Goal: Check status: Check status

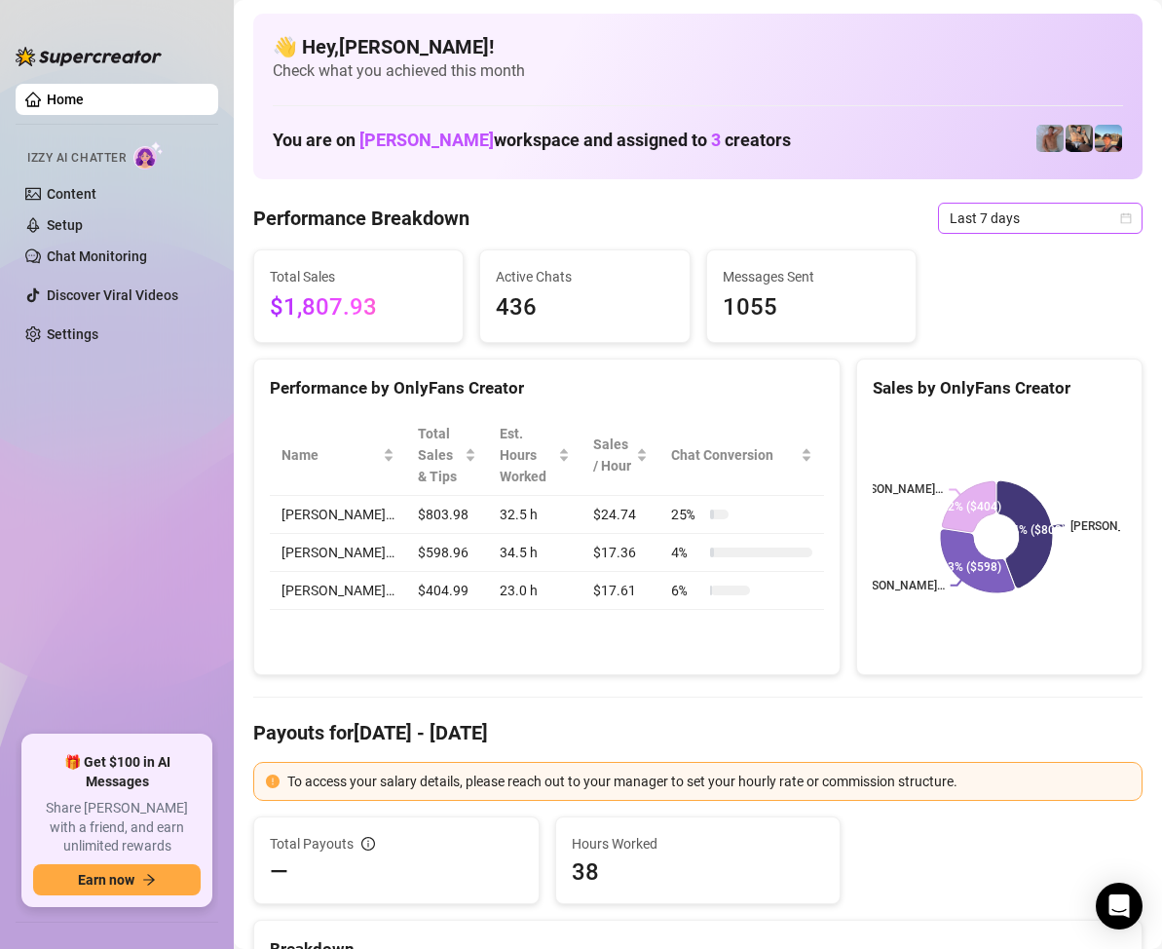
click at [1121, 217] on icon "calendar" at bounding box center [1126, 217] width 11 height 11
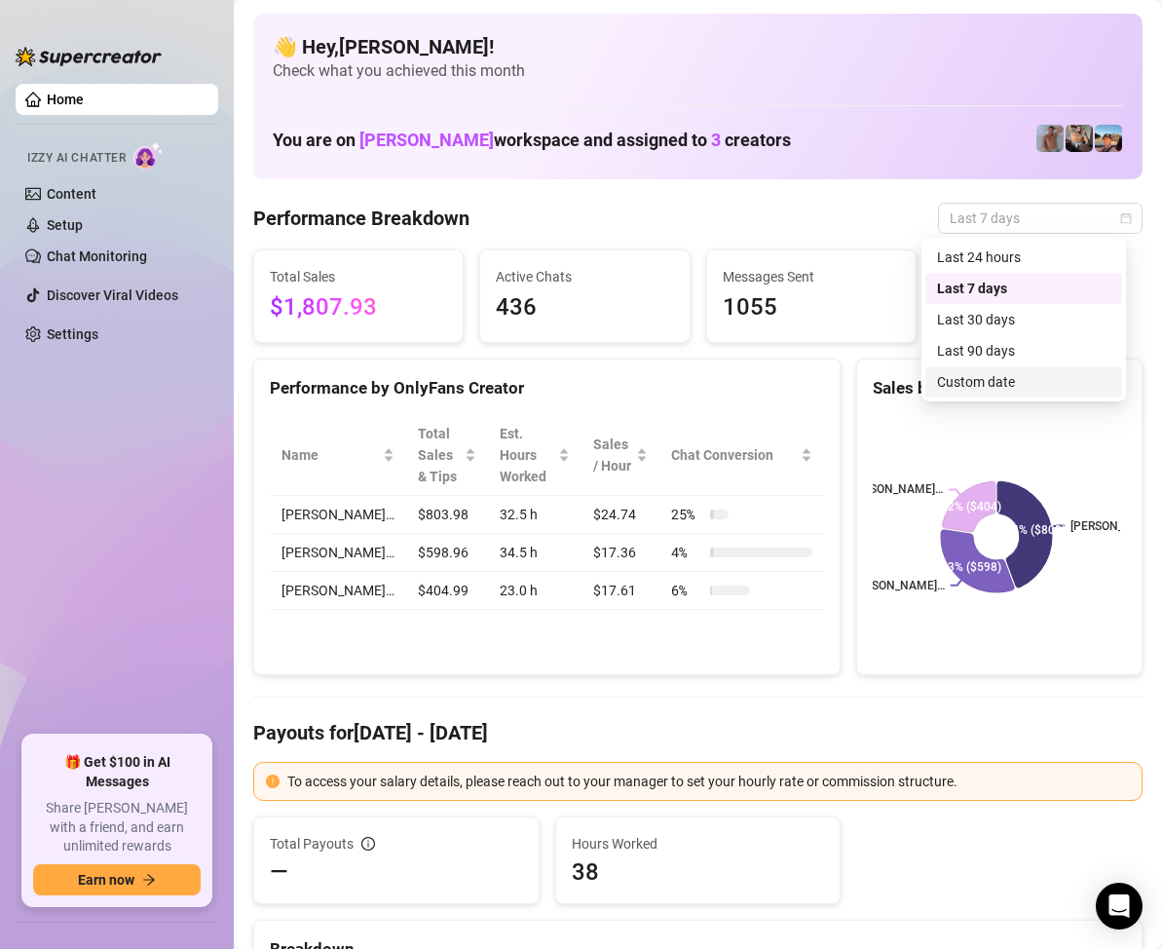
click at [995, 377] on div "Custom date" at bounding box center [1023, 381] width 173 height 21
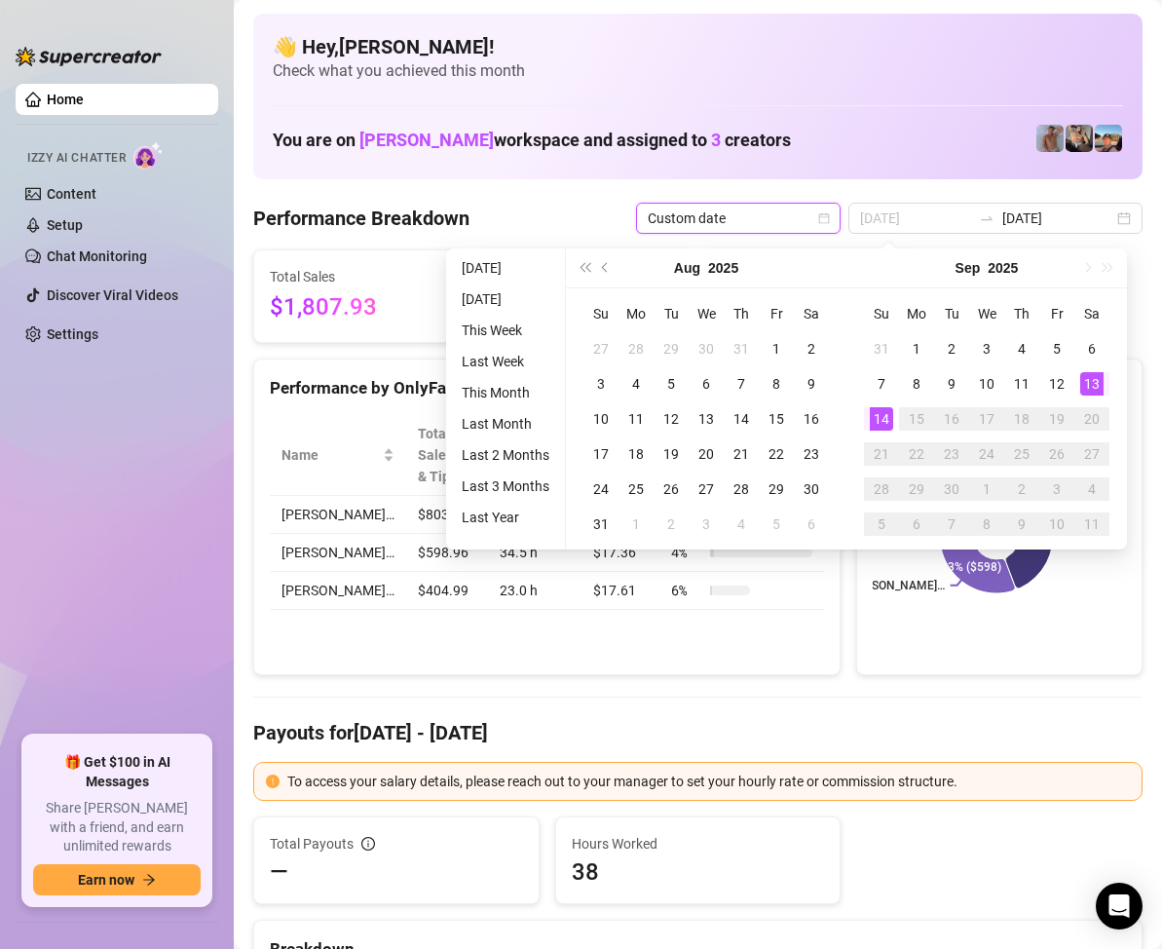
type input "[DATE]"
click at [1092, 384] on div "13" at bounding box center [1091, 383] width 23 height 23
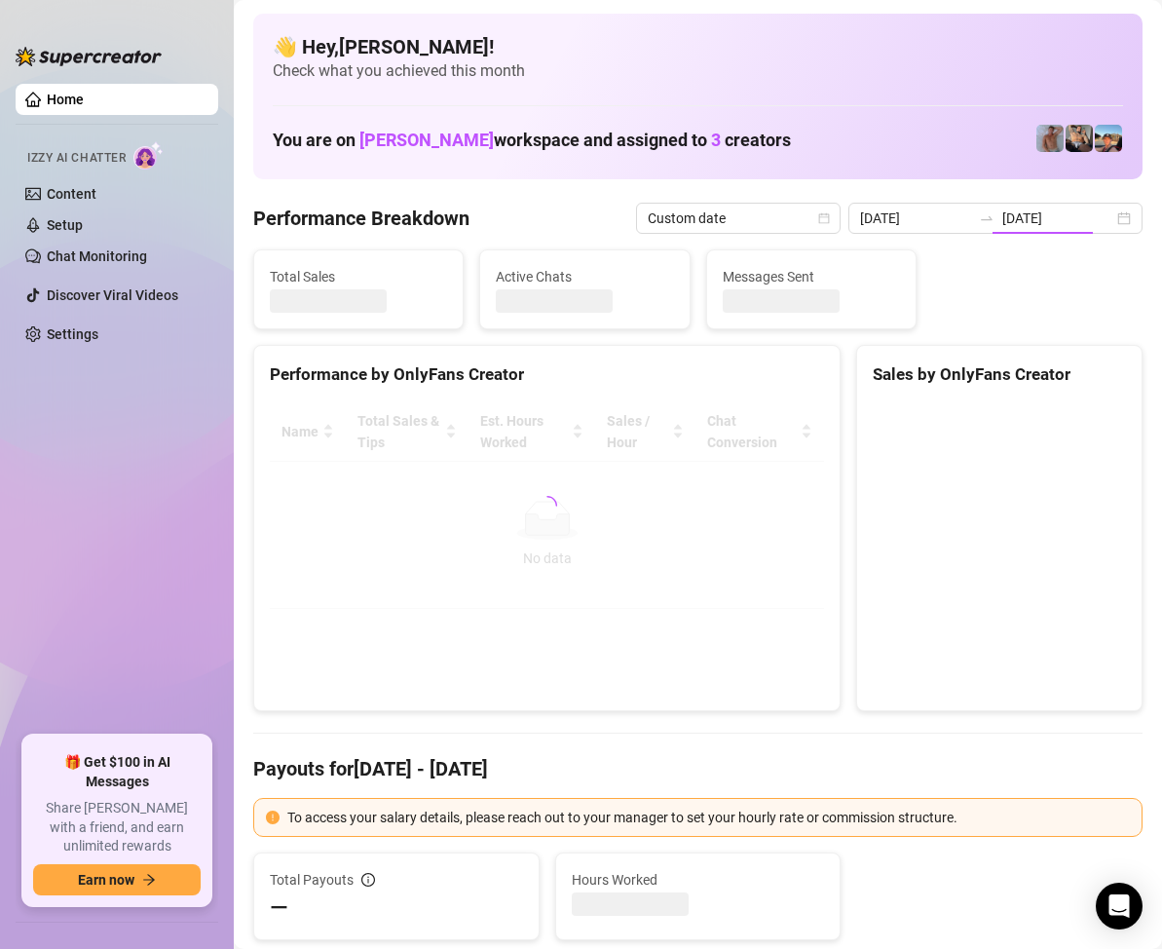
type input "[DATE]"
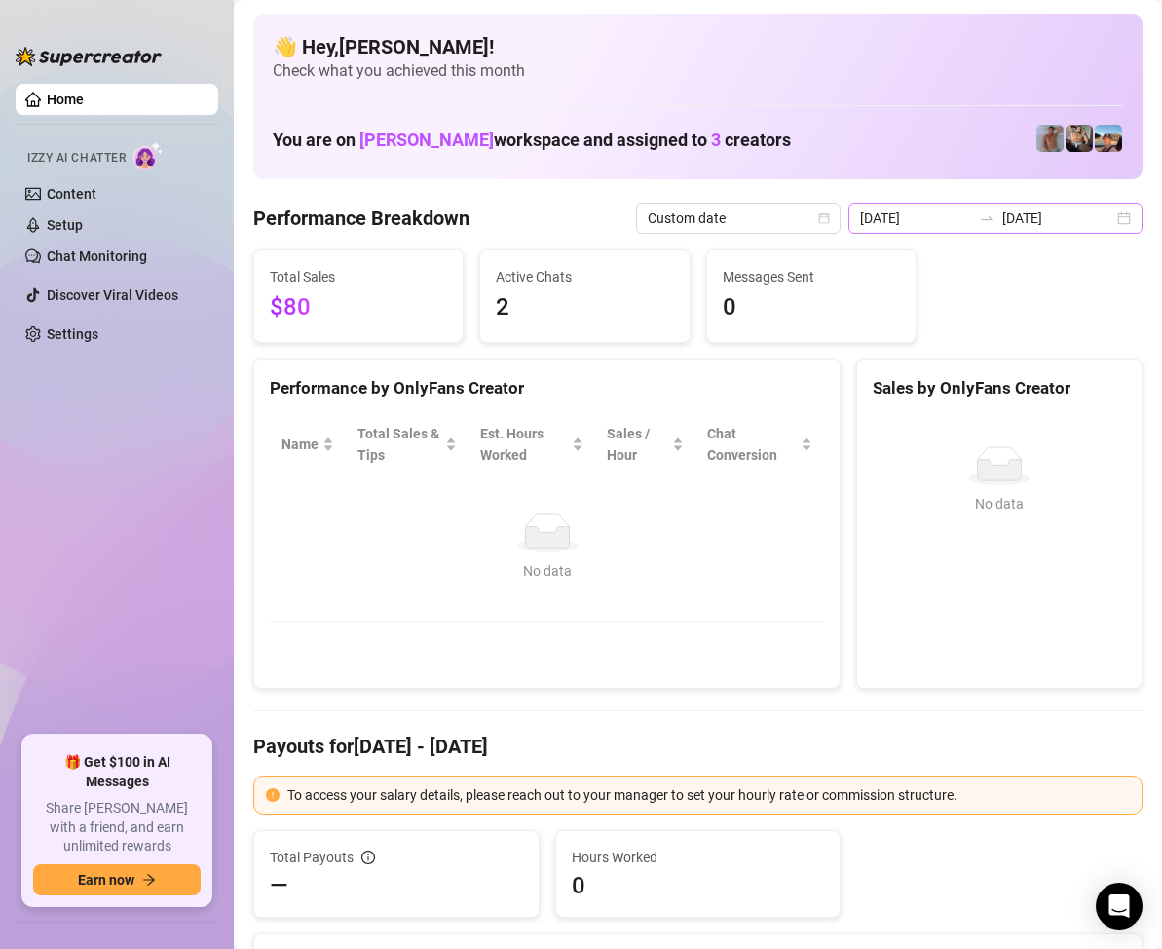
click at [1107, 223] on div "[DATE] [DATE]" at bounding box center [995, 218] width 294 height 31
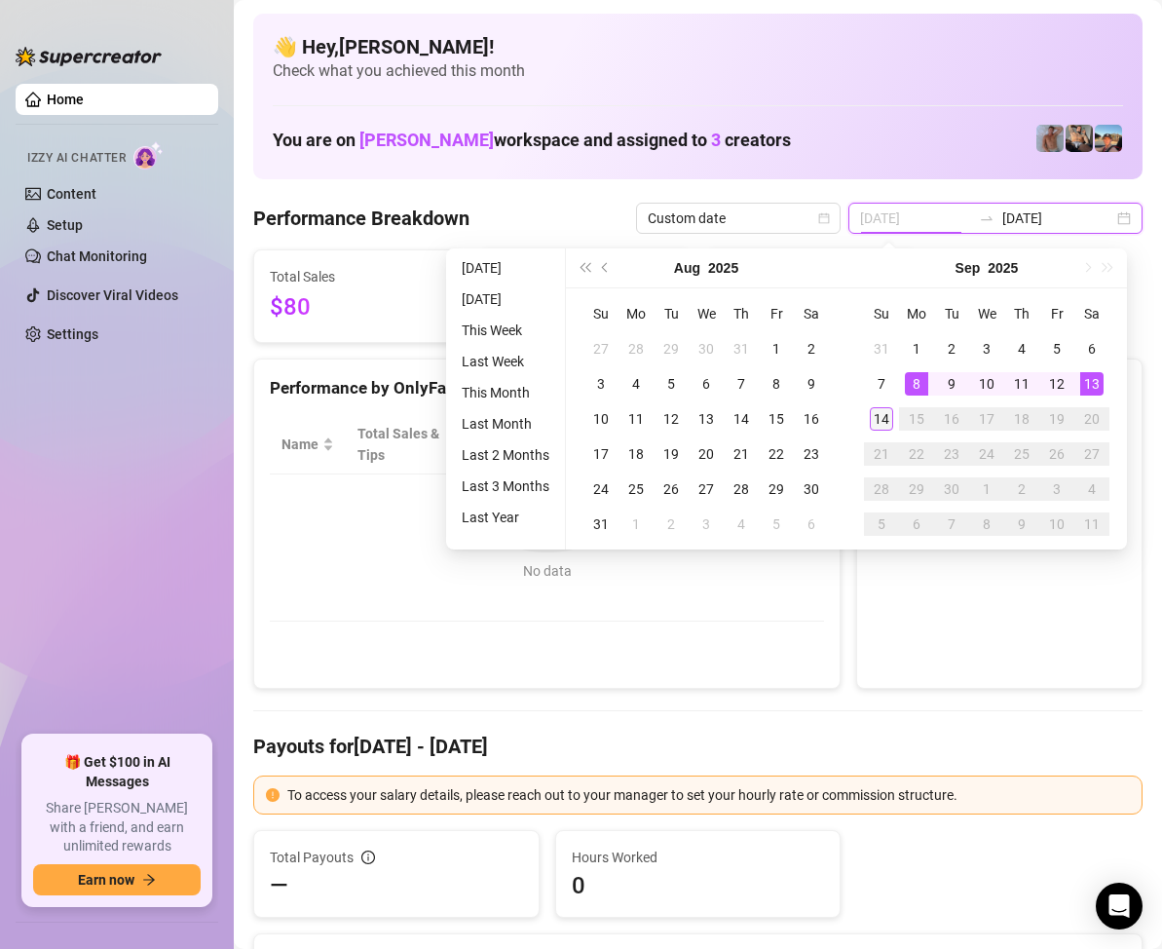
type input "[DATE]"
click at [887, 411] on div "14" at bounding box center [881, 418] width 23 height 23
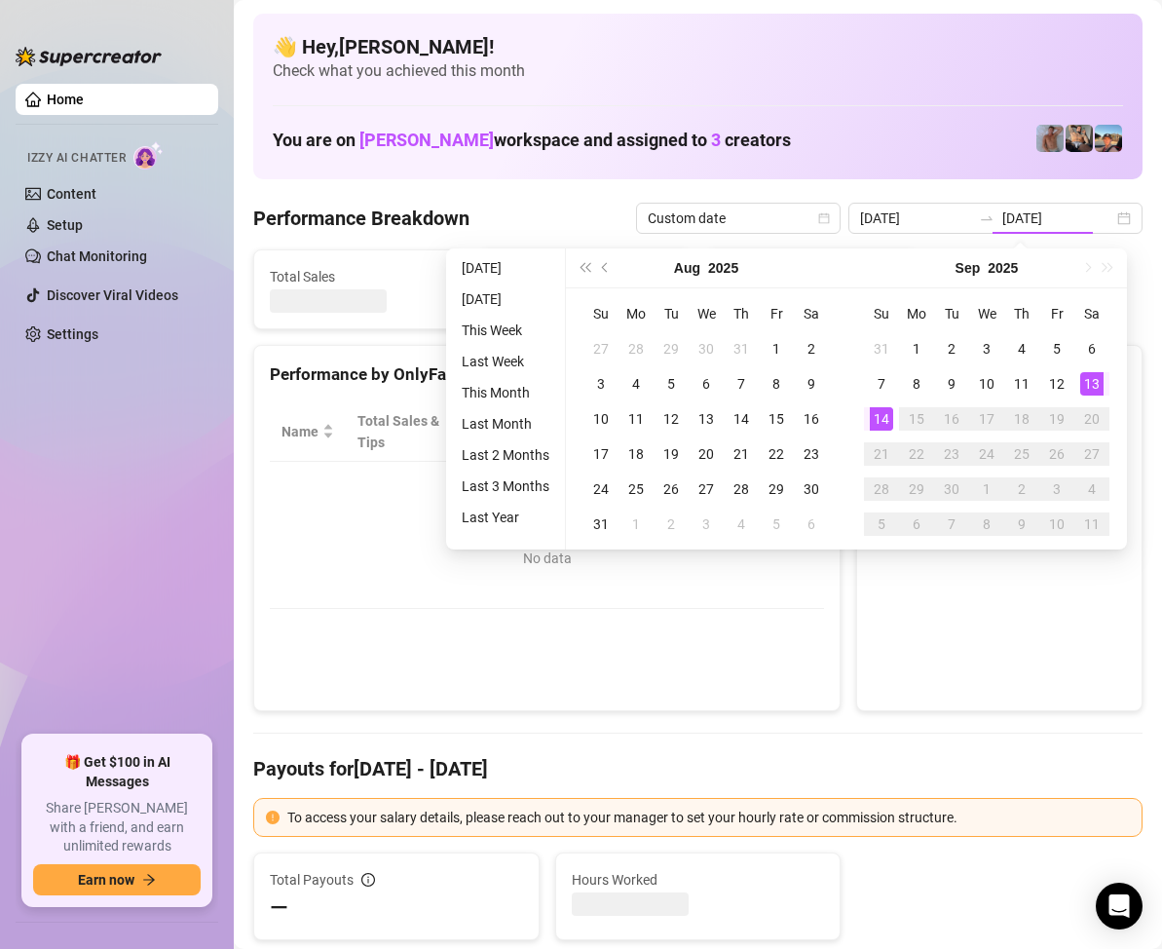
type input "[DATE]"
